Goal: Task Accomplishment & Management: Use online tool/utility

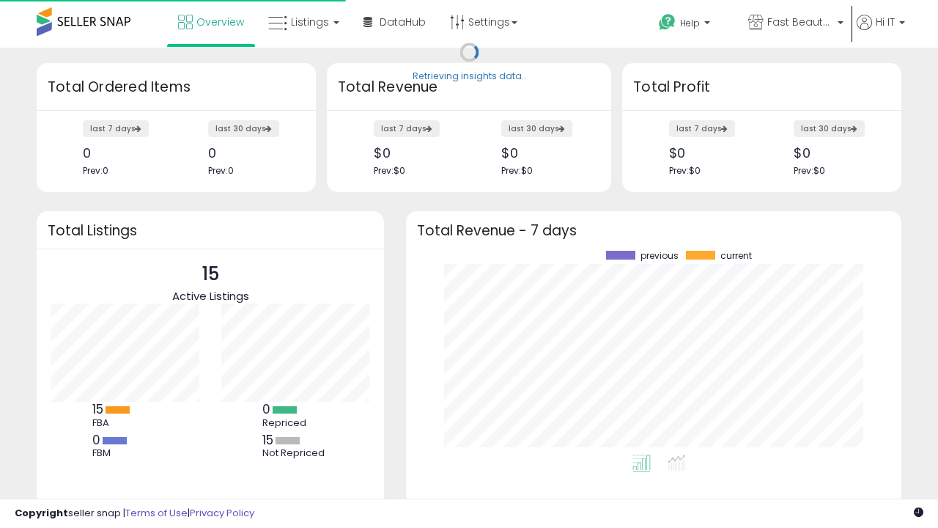
scroll to position [204, 466]
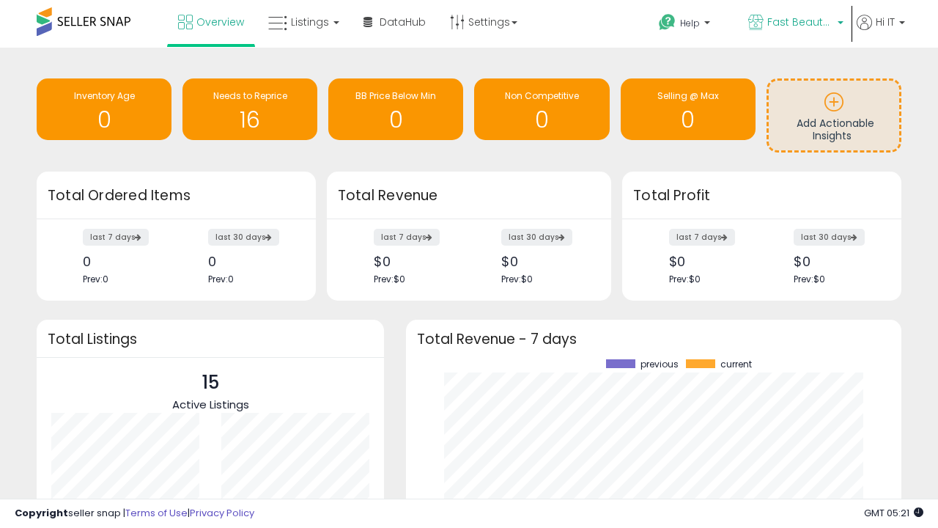
click at [795, 23] on span "Fast Beauty ([GEOGRAPHIC_DATA])" at bounding box center [800, 22] width 66 height 15
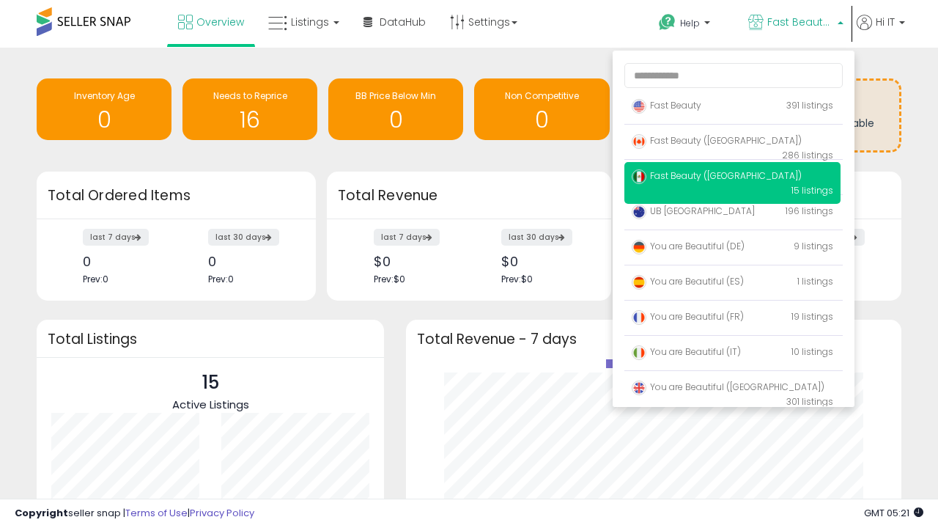
click at [732, 389] on span "You are Beautiful ([GEOGRAPHIC_DATA])" at bounding box center [728, 386] width 193 height 12
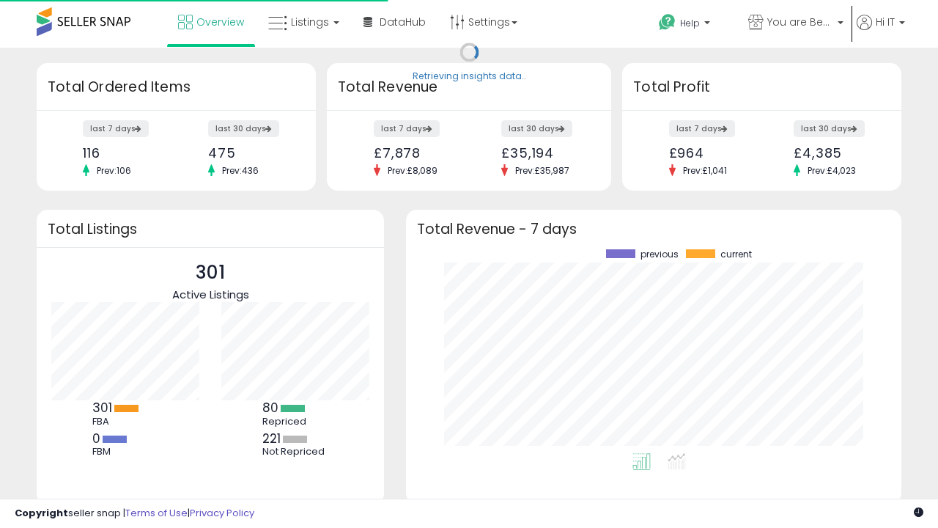
scroll to position [204, 466]
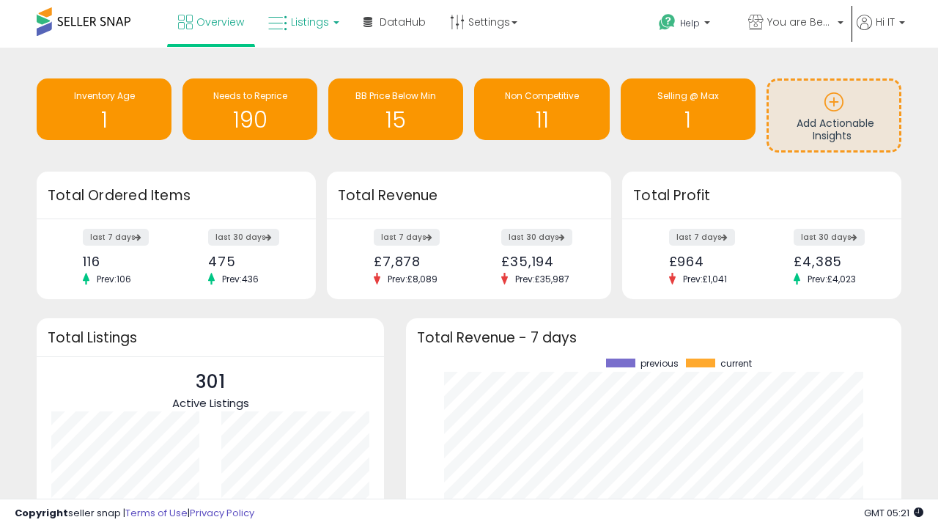
click at [302, 22] on span "Listings" at bounding box center [310, 22] width 38 height 15
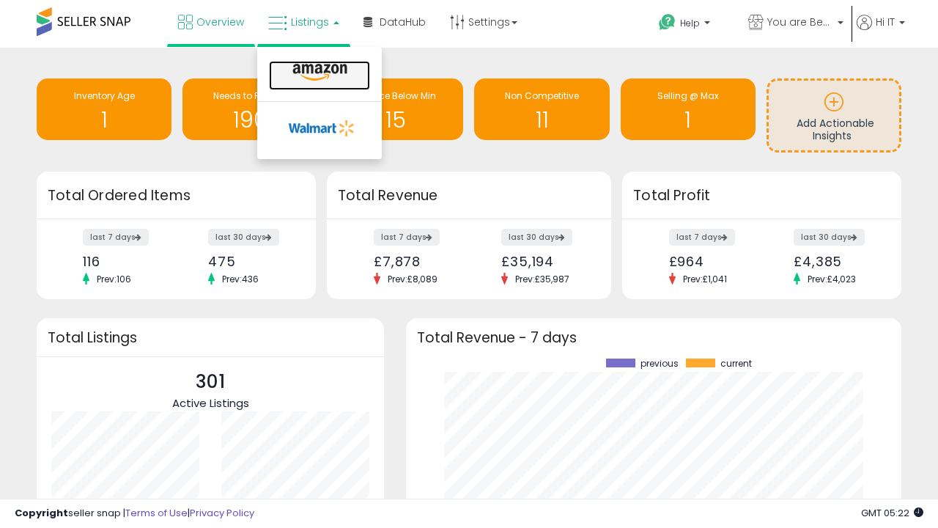
click at [318, 73] on icon at bounding box center [320, 72] width 64 height 19
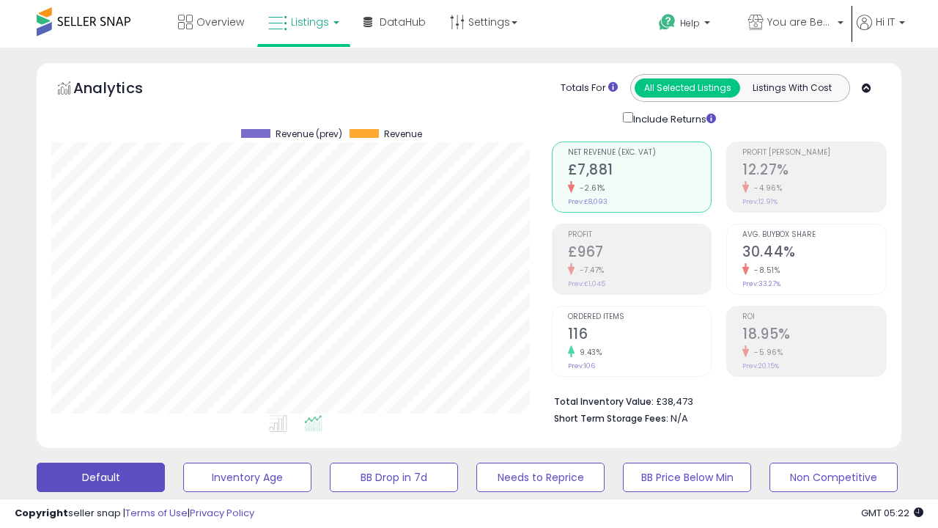
scroll to position [301, 500]
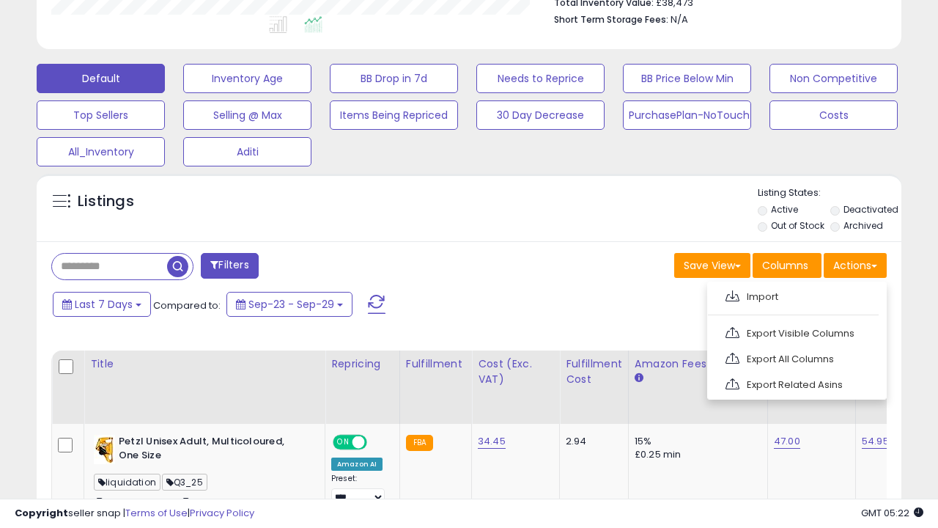
click at [732, 294] on span at bounding box center [733, 295] width 14 height 11
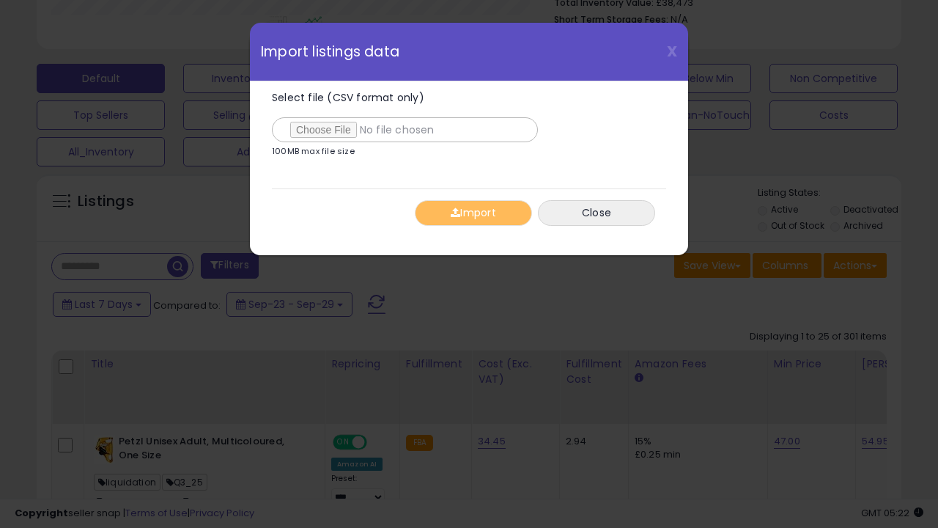
type input "**********"
click at [473, 213] on button "Import" at bounding box center [473, 213] width 117 height 26
